Goal: Communication & Community: Answer question/provide support

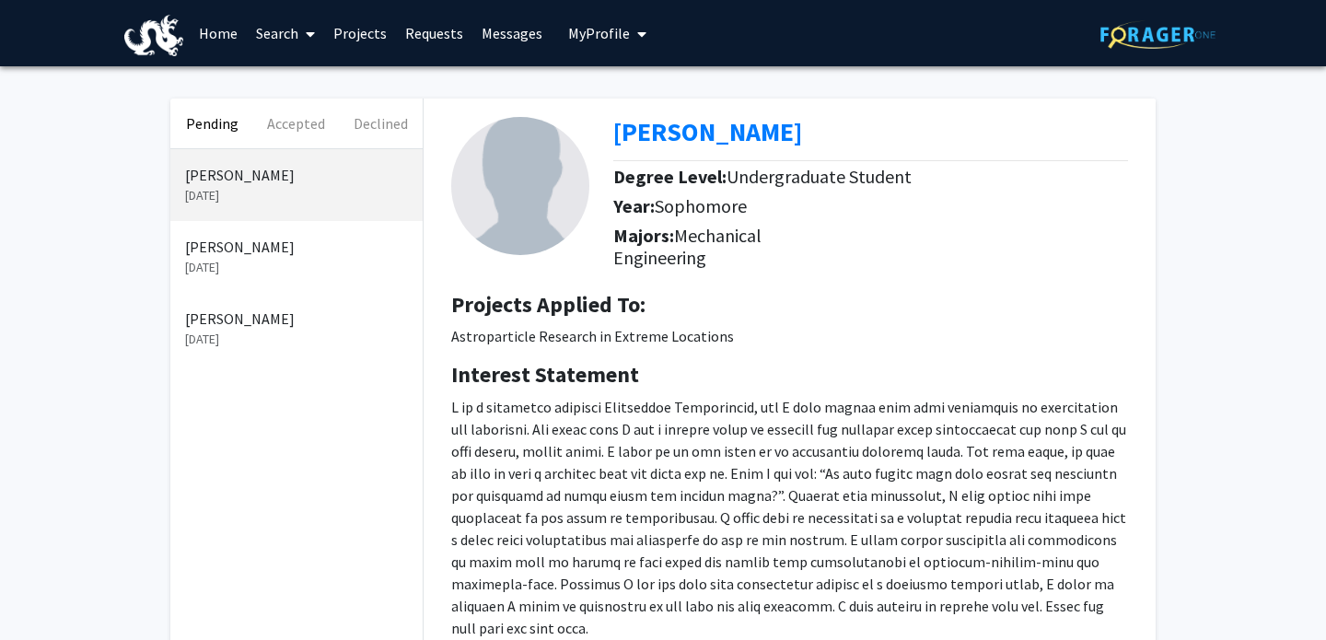
click at [491, 38] on link "Messages" at bounding box center [511, 33] width 79 height 64
click at [514, 33] on link "Messages" at bounding box center [511, 33] width 79 height 64
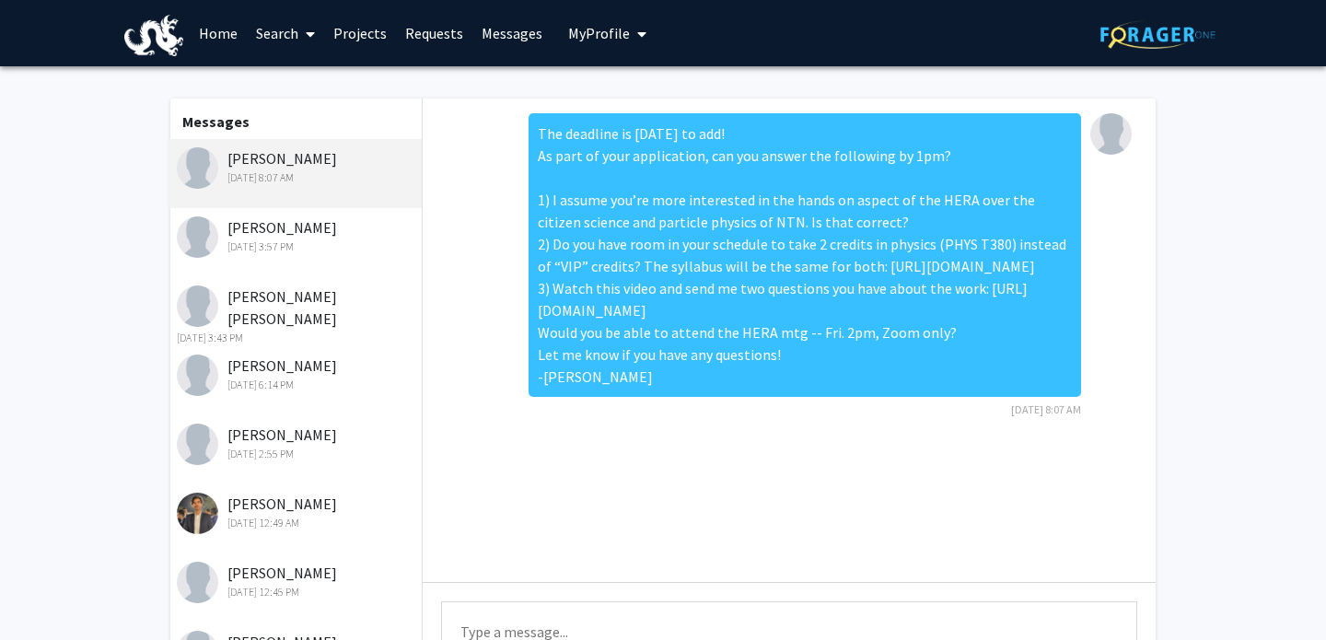
scroll to position [22, 0]
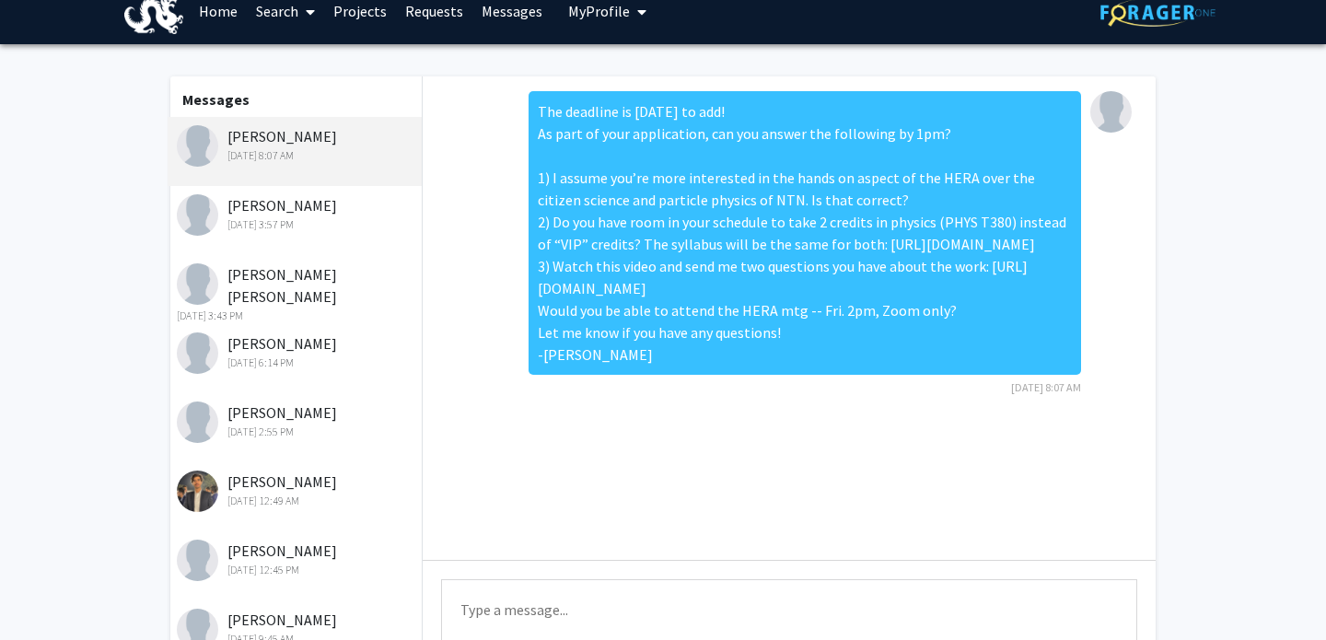
click at [309, 225] on div "[DATE] 3:57 PM" at bounding box center [297, 224] width 240 height 17
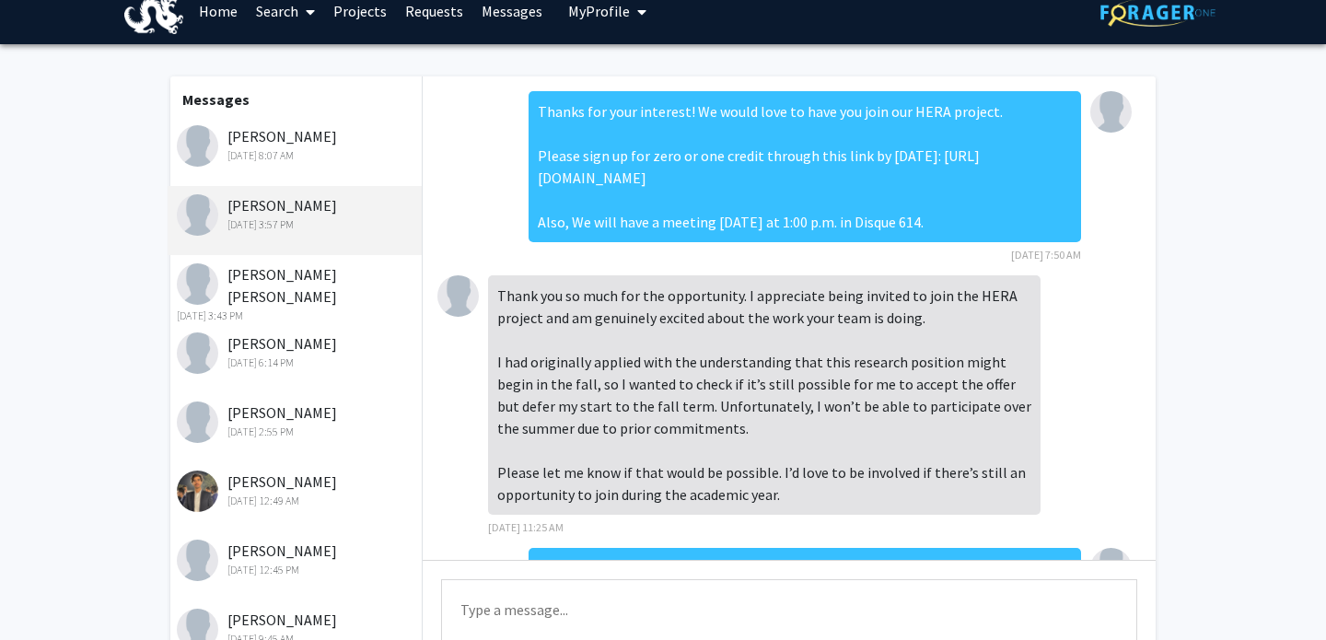
scroll to position [614, 0]
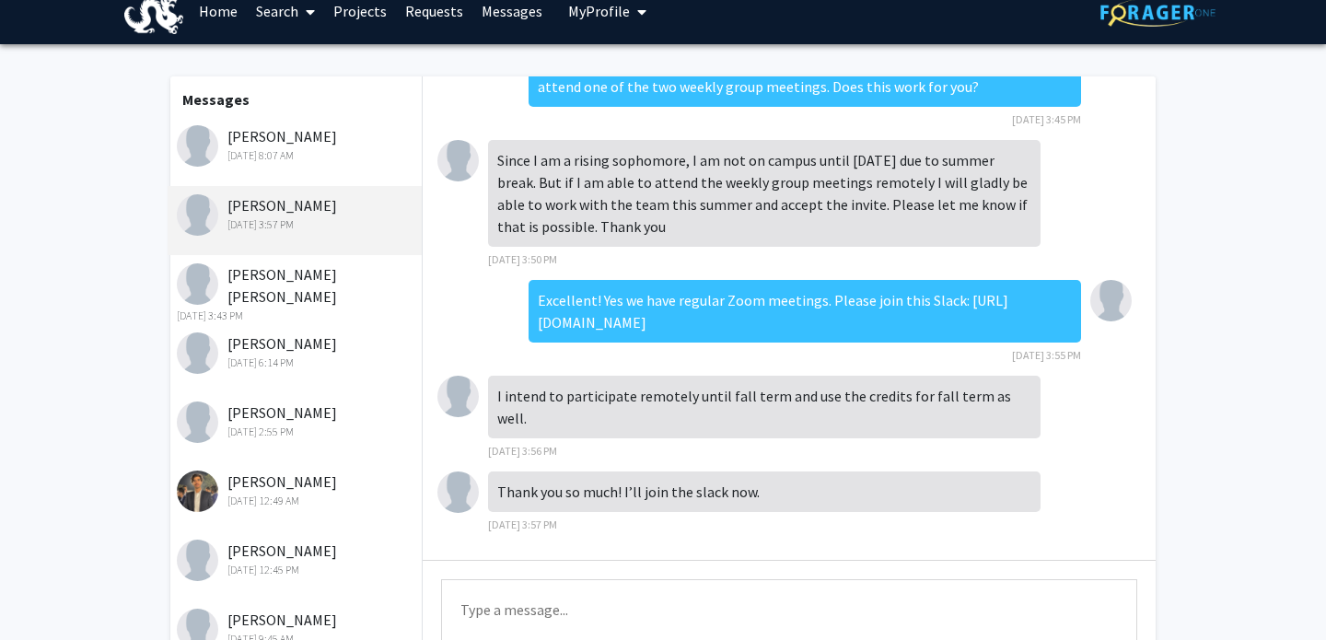
click at [291, 146] on div "Alan Wang Sep 26, 2025 8:07 AM" at bounding box center [297, 144] width 240 height 39
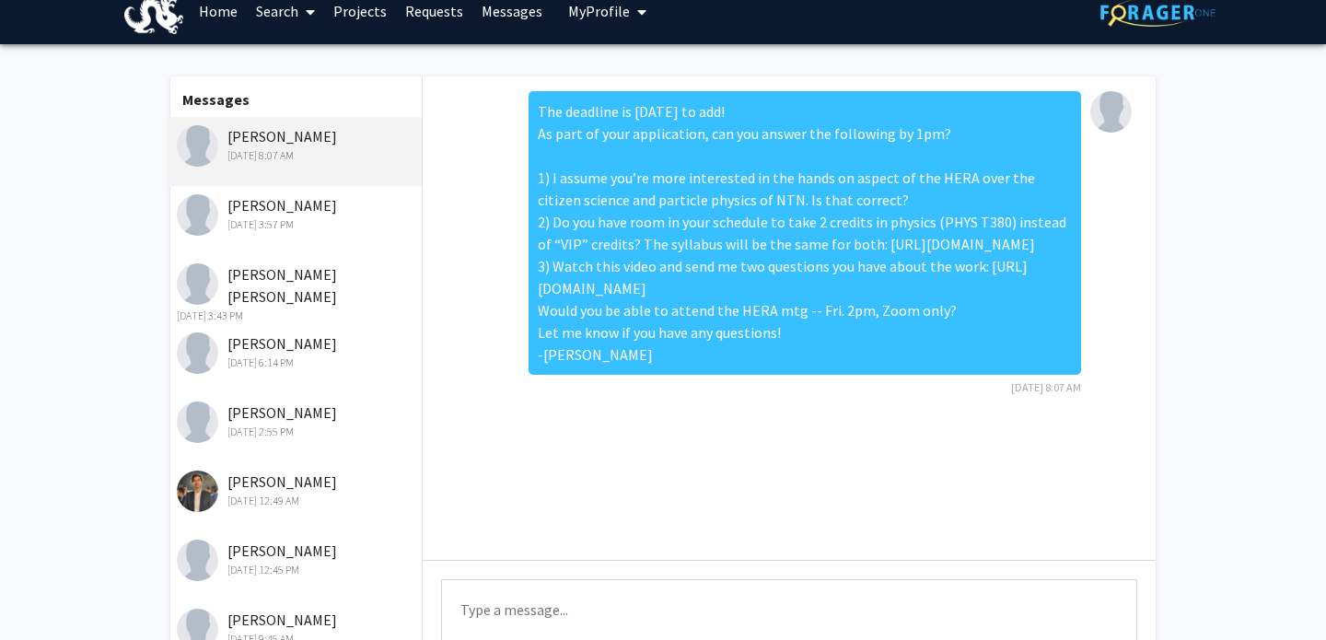
scroll to position [0, 0]
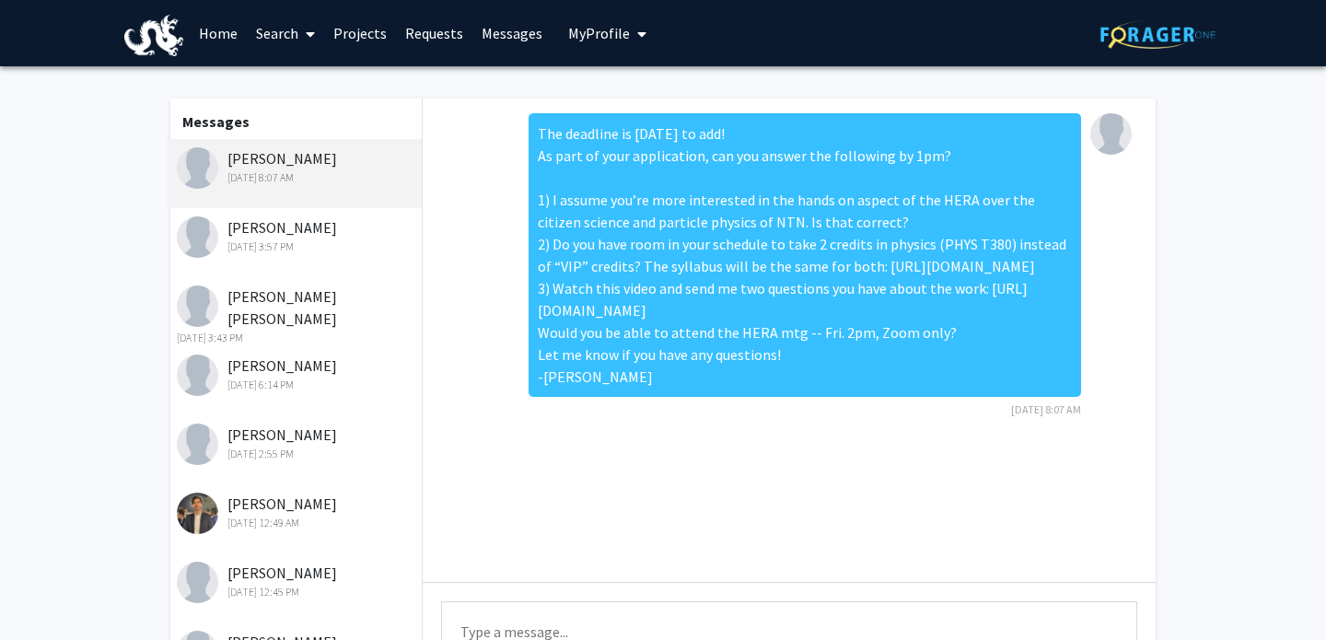
drag, startPoint x: 543, startPoint y: 132, endPoint x: 826, endPoint y: 460, distance: 432.9
click at [826, 397] on div "The deadline is [DATE] to add! As part of your application, can you answer the …" at bounding box center [805, 255] width 553 height 284
copy div "The deadline is today to add! As part of your application, can you answer the f…"
click at [517, 21] on link "Messages" at bounding box center [511, 33] width 79 height 64
click at [372, 29] on link "Projects" at bounding box center [360, 33] width 72 height 64
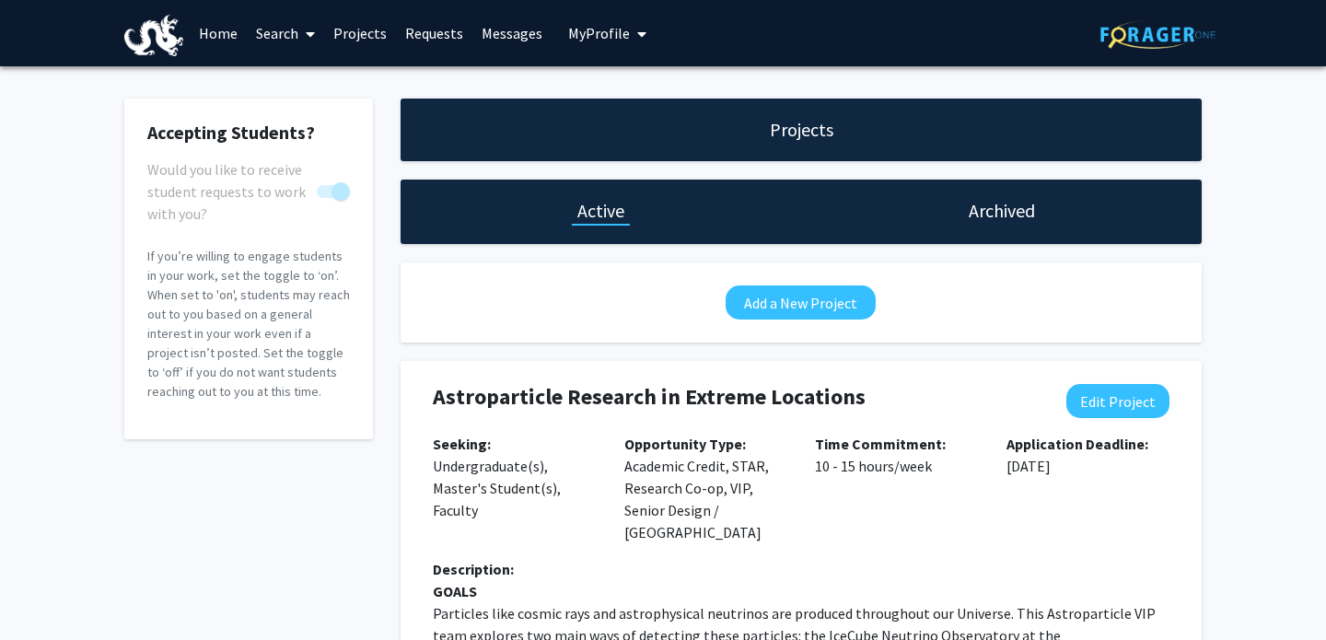
click at [434, 33] on link "Requests" at bounding box center [434, 33] width 76 height 64
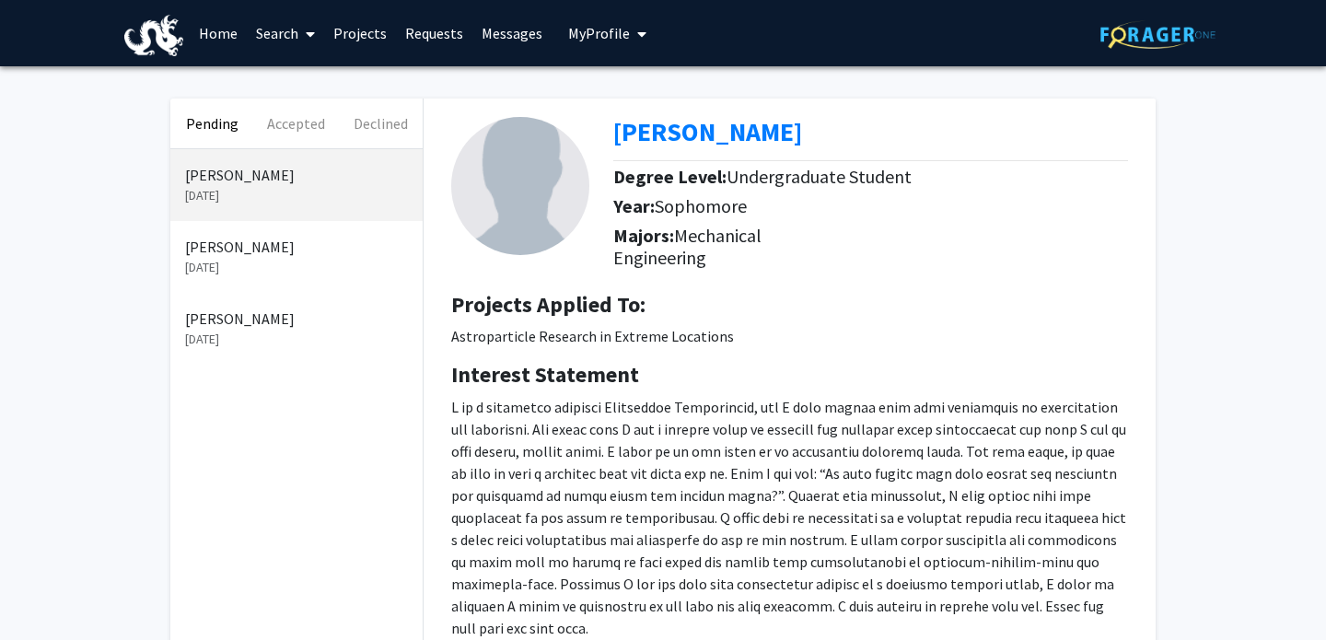
click at [371, 35] on link "Projects" at bounding box center [360, 33] width 72 height 64
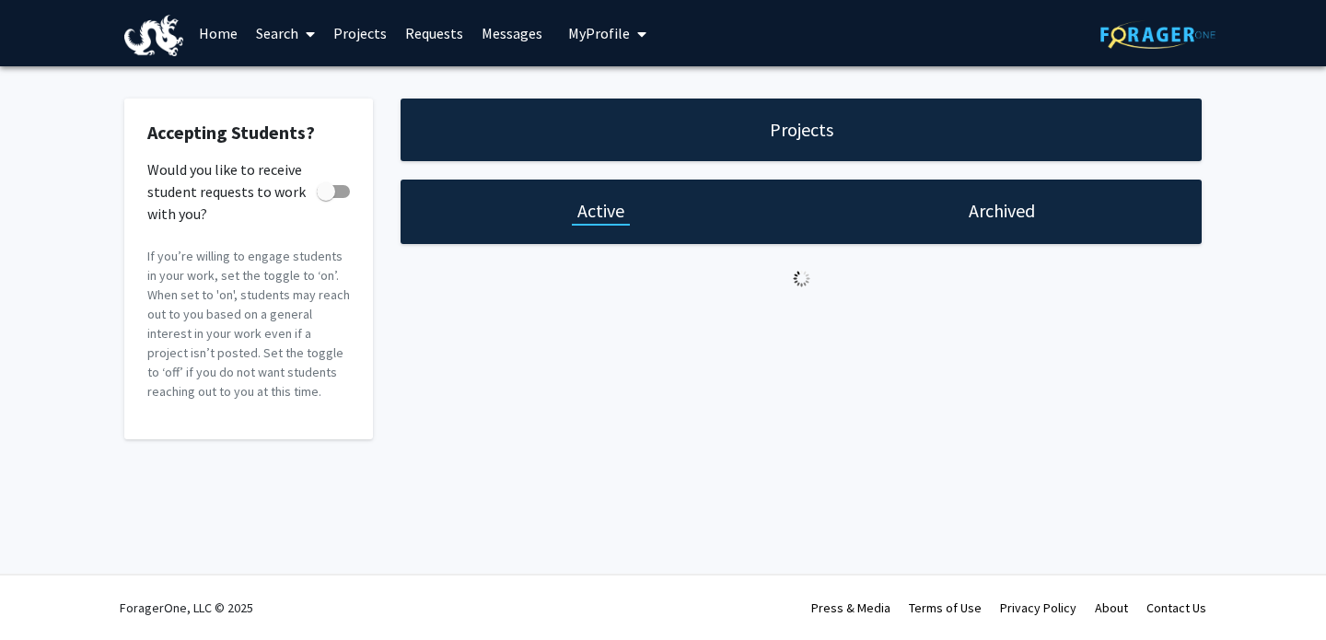
checkbox input "true"
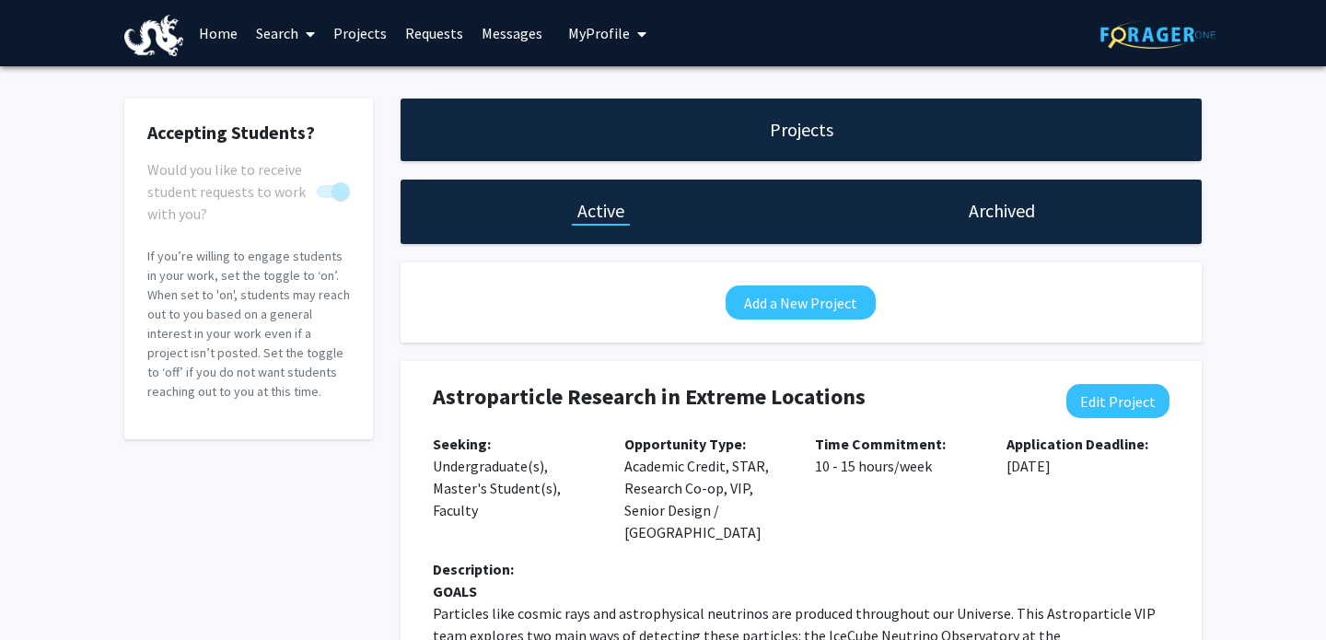
click at [595, 43] on button "My Profile" at bounding box center [607, 33] width 89 height 66
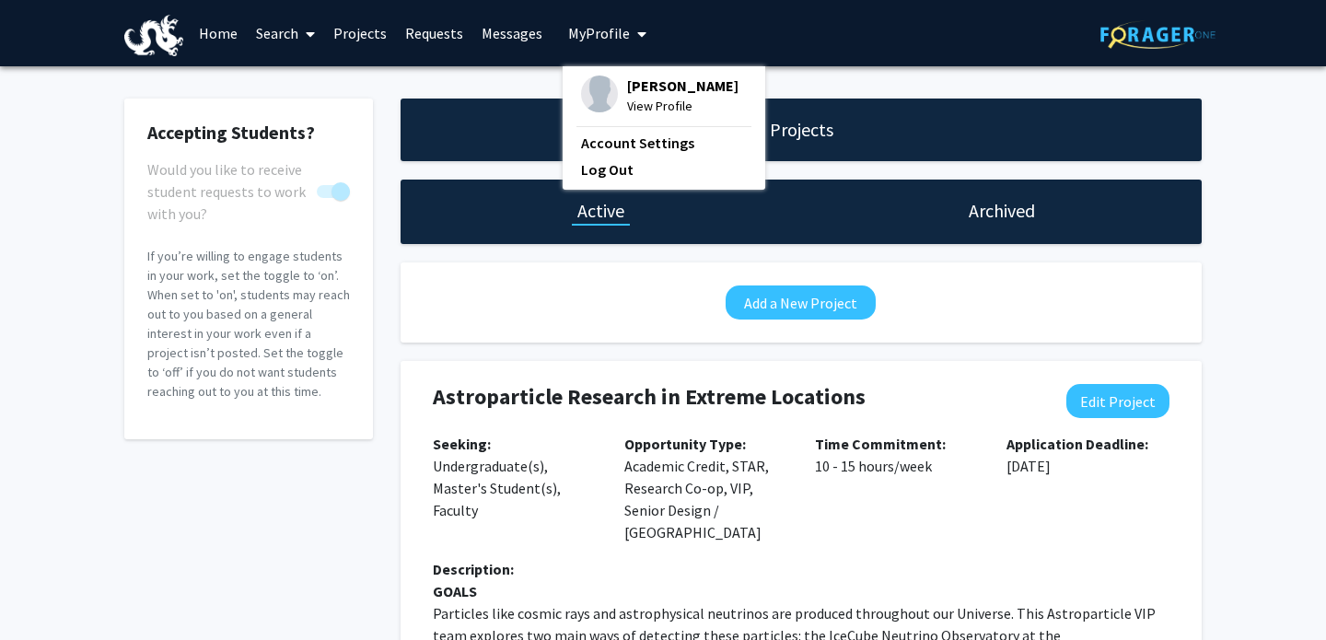
click at [379, 39] on link "Projects" at bounding box center [360, 33] width 72 height 64
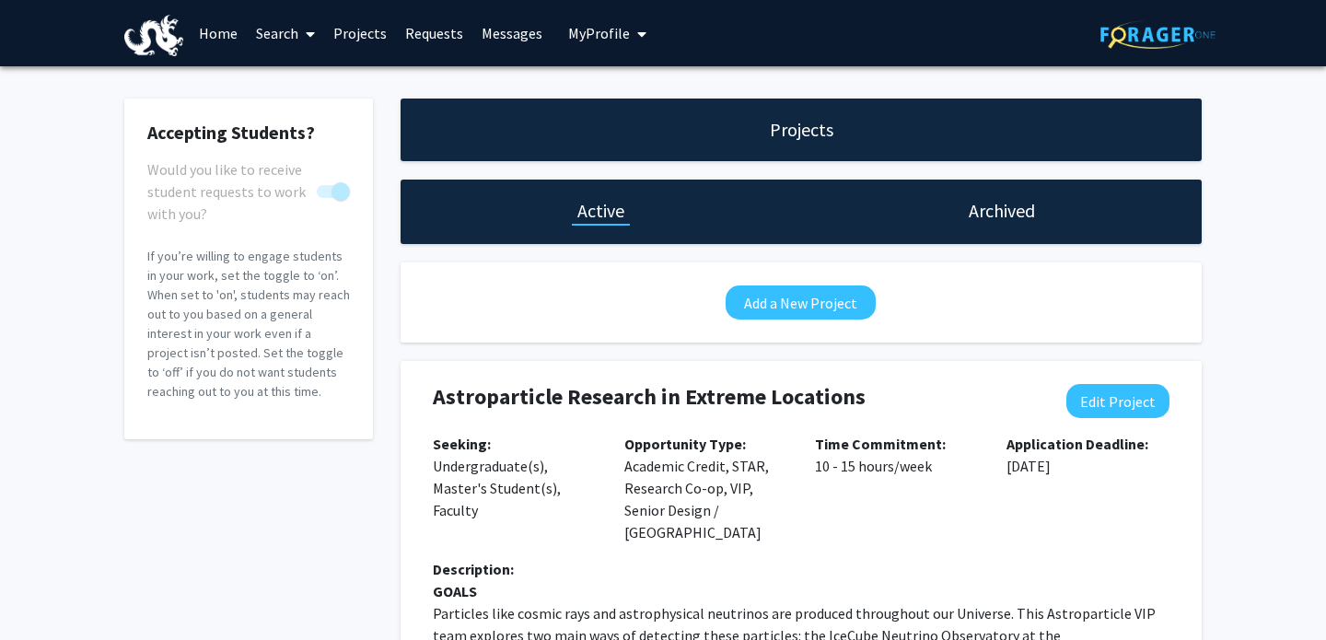
click at [288, 44] on link "Search" at bounding box center [285, 33] width 77 height 64
click at [349, 42] on link "Projects" at bounding box center [360, 33] width 72 height 64
click at [352, 31] on link "Projects" at bounding box center [360, 33] width 72 height 64
click at [405, 38] on link "Requests" at bounding box center [434, 33] width 76 height 64
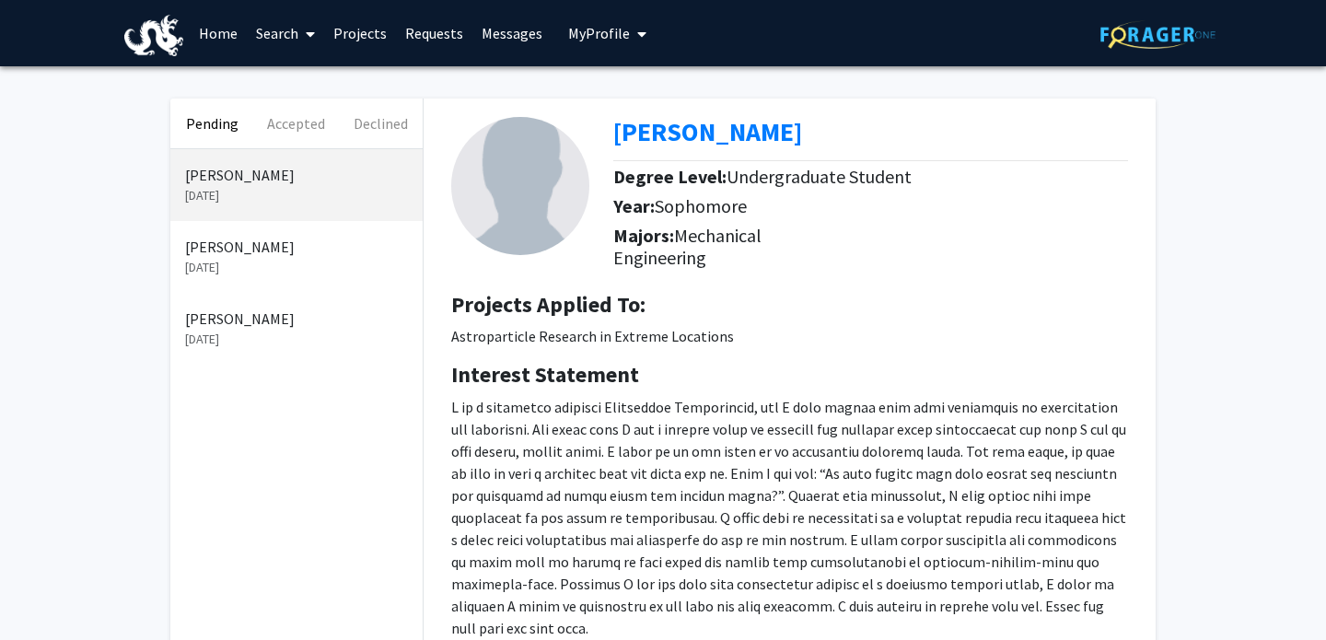
click at [311, 162] on div "Alan Wang Sep 25, 2025" at bounding box center [296, 185] width 252 height 72
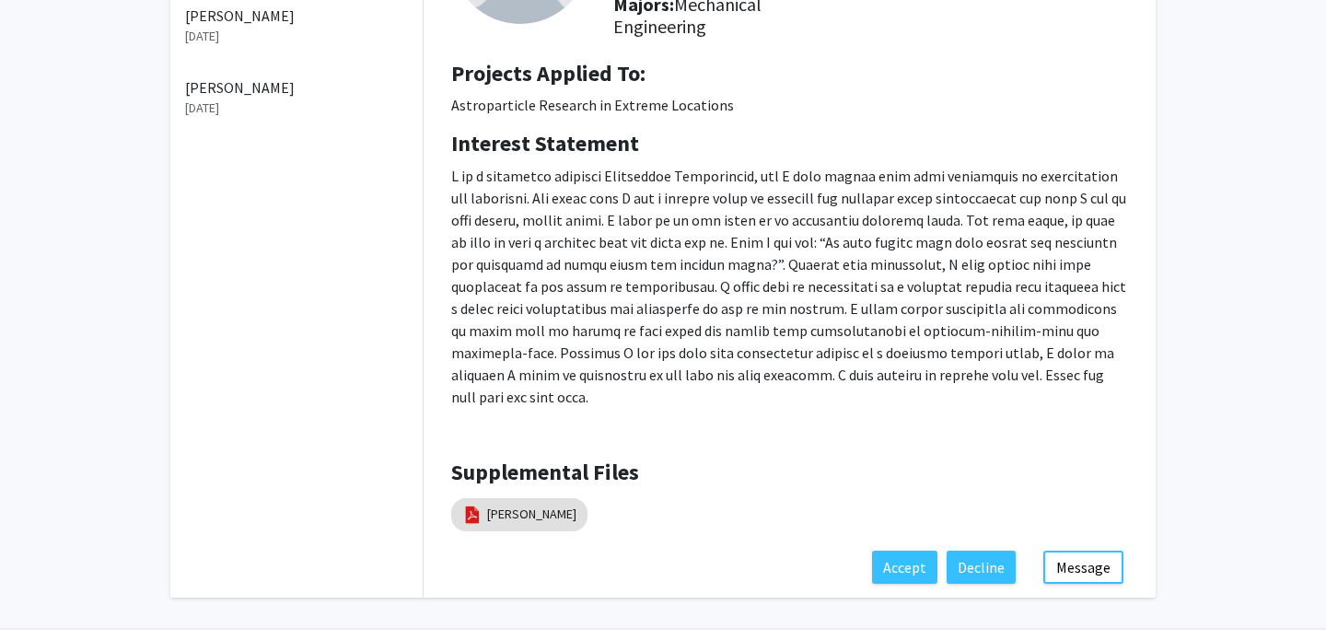
scroll to position [263, 0]
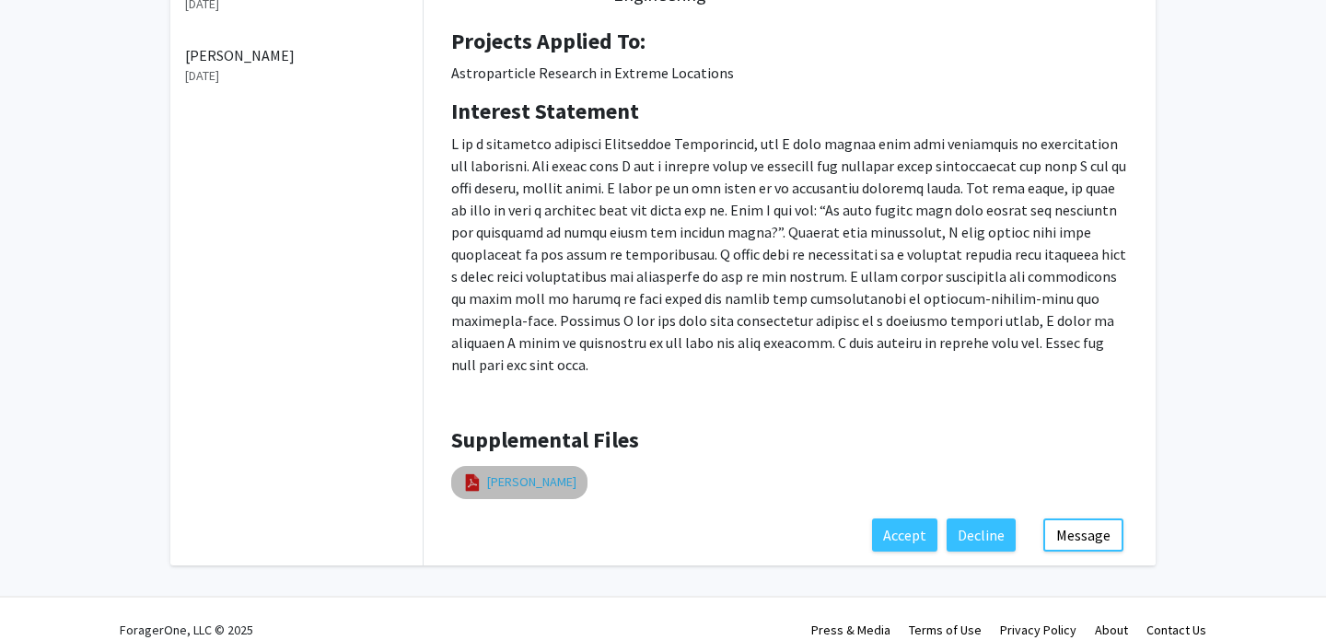
click at [524, 472] on link "[PERSON_NAME]" at bounding box center [531, 481] width 89 height 19
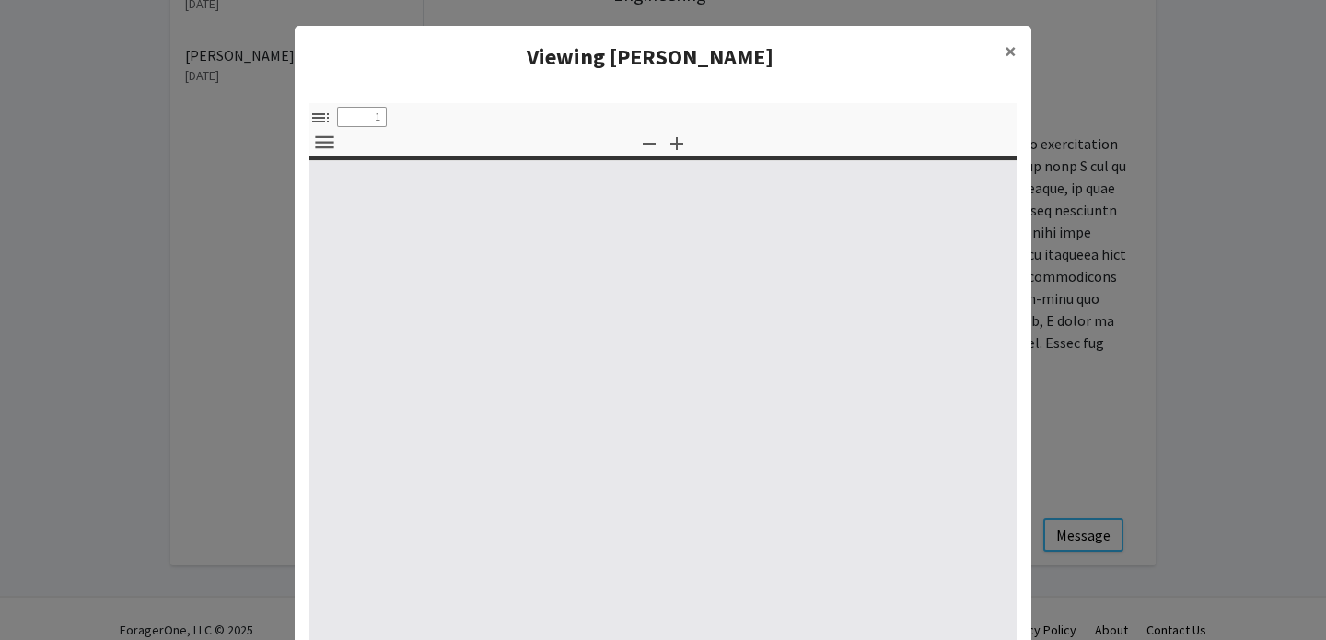
select select "custom"
type input "0"
select select "custom"
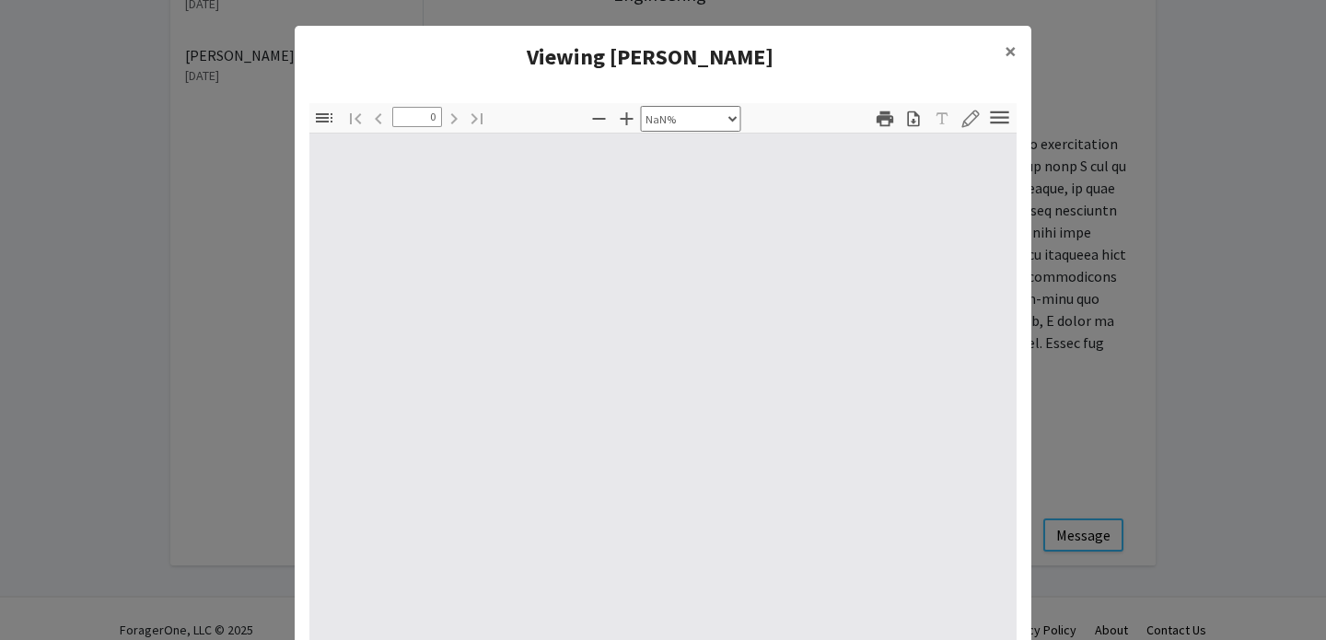
type input "1"
select select "auto"
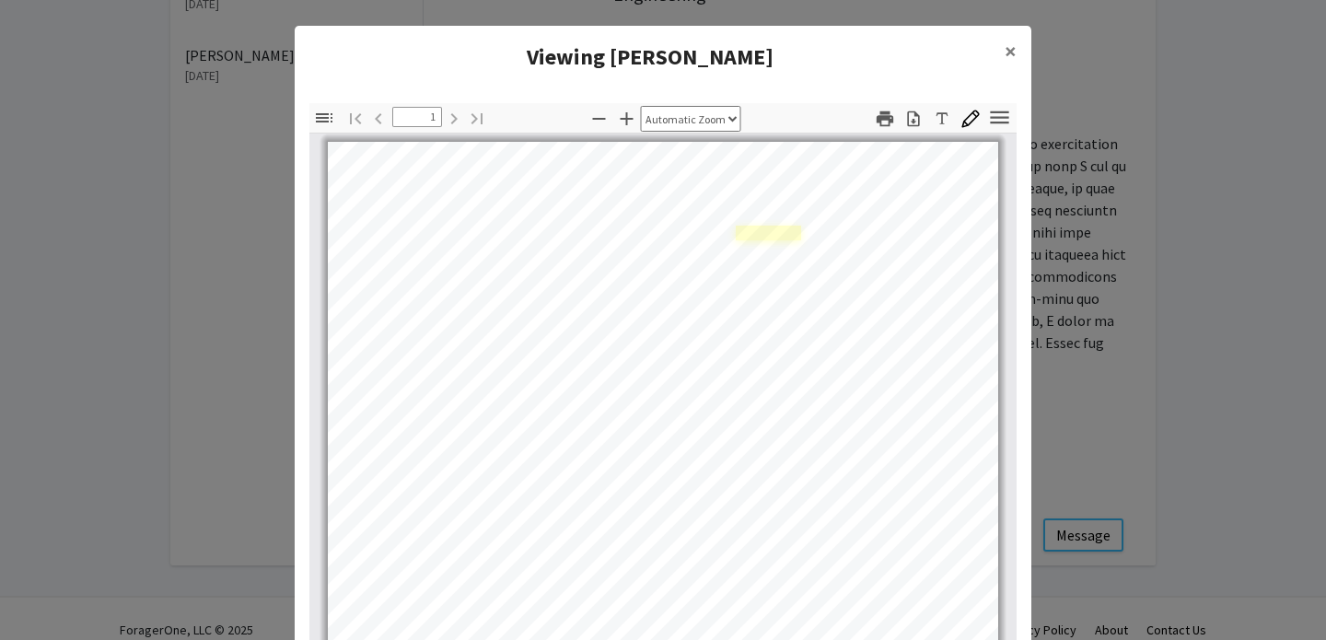
scroll to position [2, 0]
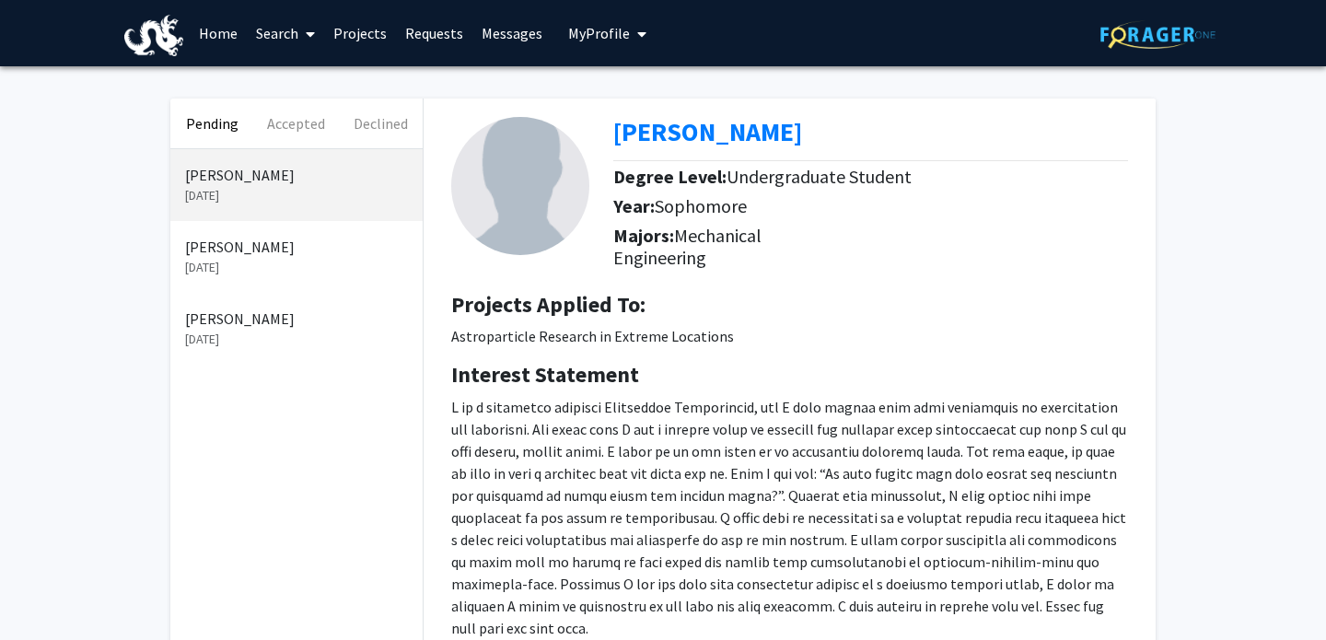
click at [503, 31] on link "Messages" at bounding box center [511, 33] width 79 height 64
